Goal: Find specific page/section: Find specific page/section

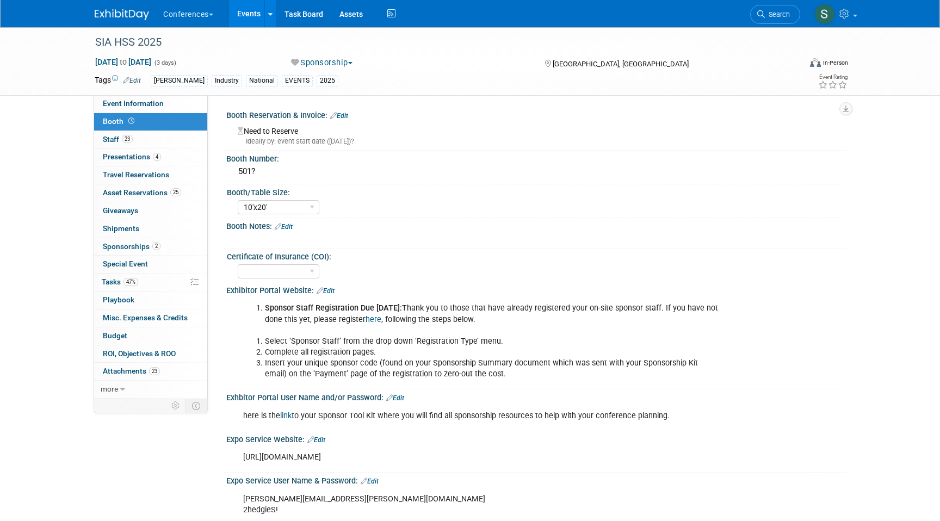
select select "10'x20'"
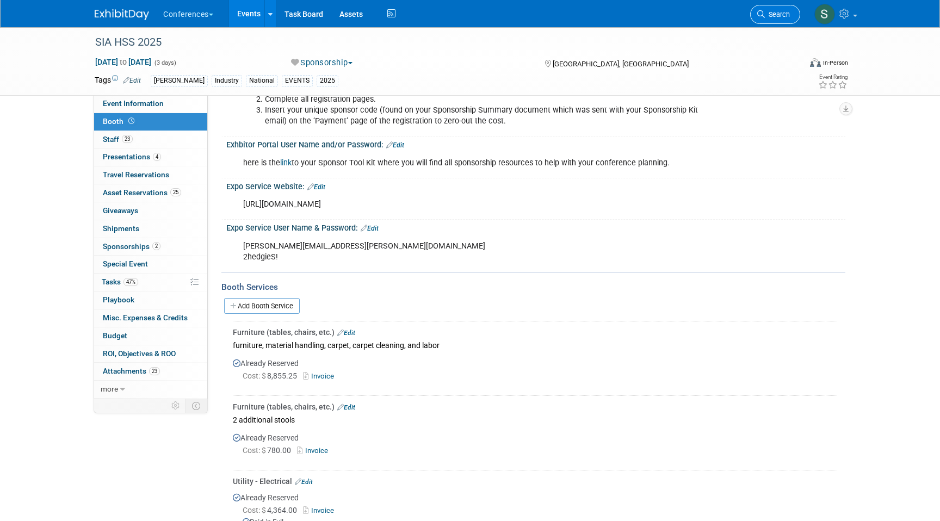
click at [775, 16] on span "Search" at bounding box center [777, 14] width 25 height 8
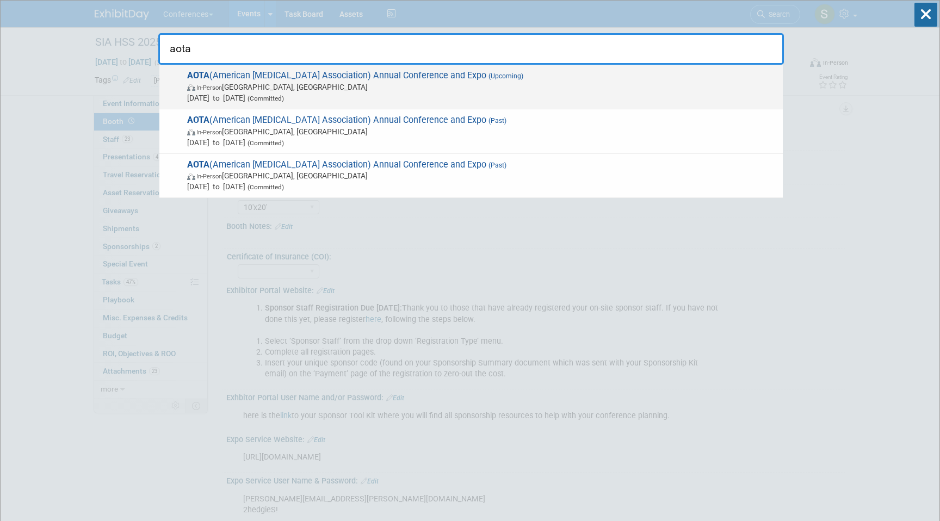
type input "aota"
click at [379, 94] on span "Apr 23, 2026 to Apr 25, 2026 (Committed)" at bounding box center [482, 97] width 590 height 11
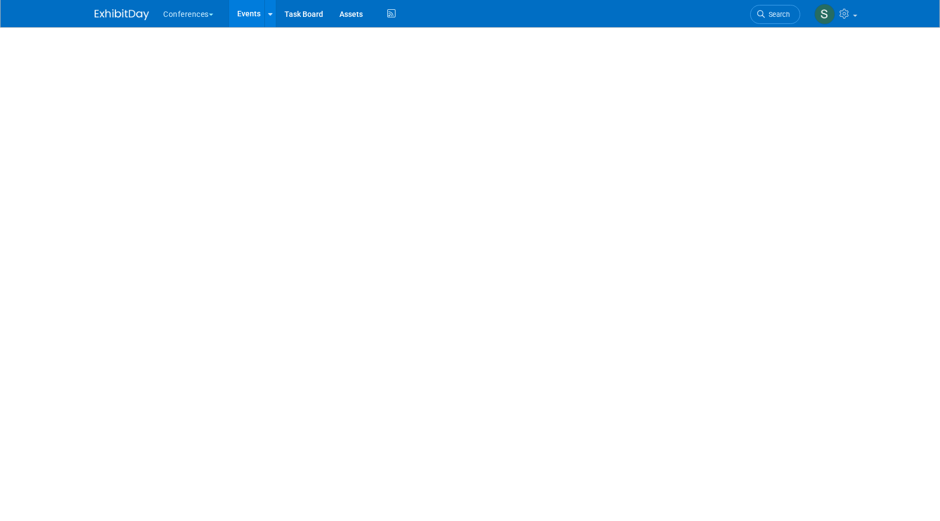
select select "Education"
select select "[PERSON_NAME]"
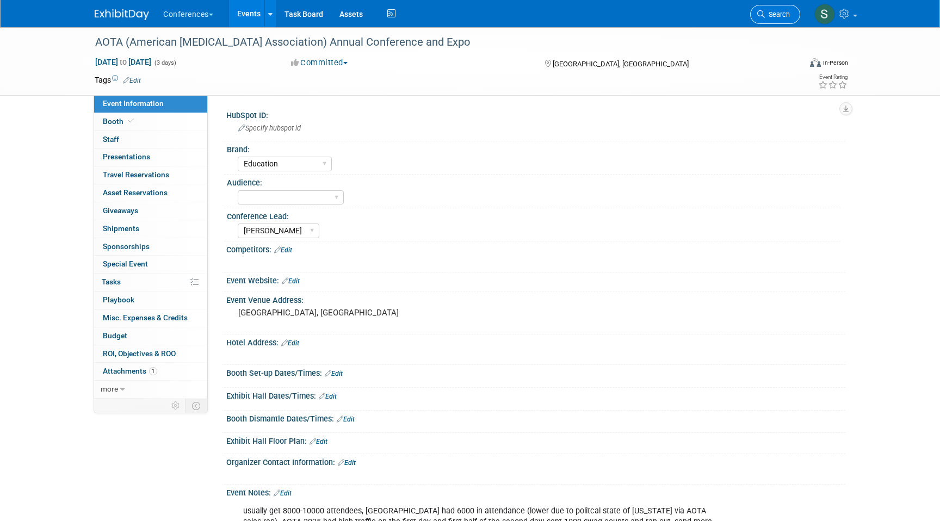
click at [782, 15] on span "Search" at bounding box center [777, 14] width 25 height 8
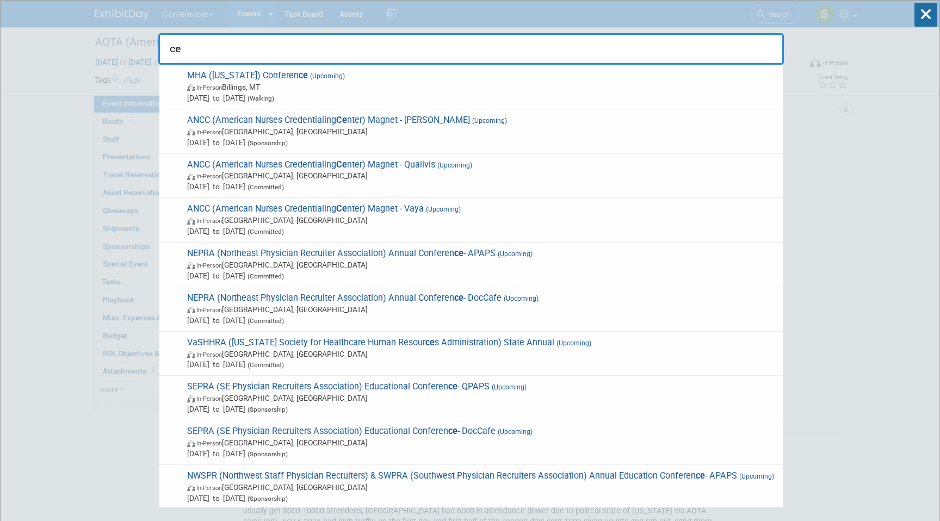
type input "c"
